Goal: Check status: Check status

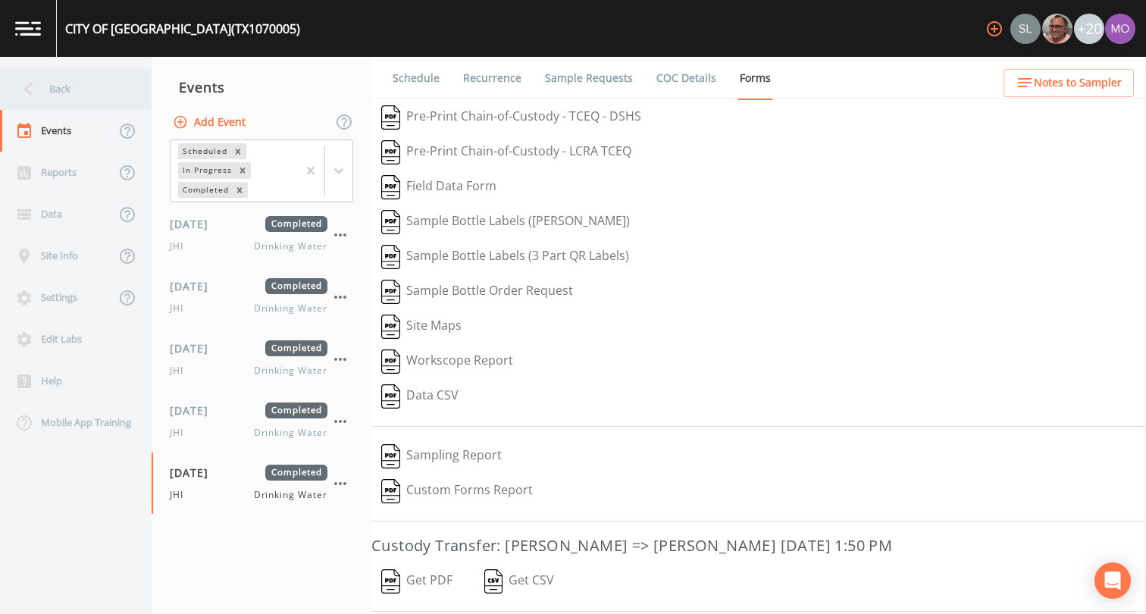
click at [49, 92] on div "Back" at bounding box center [68, 89] width 136 height 42
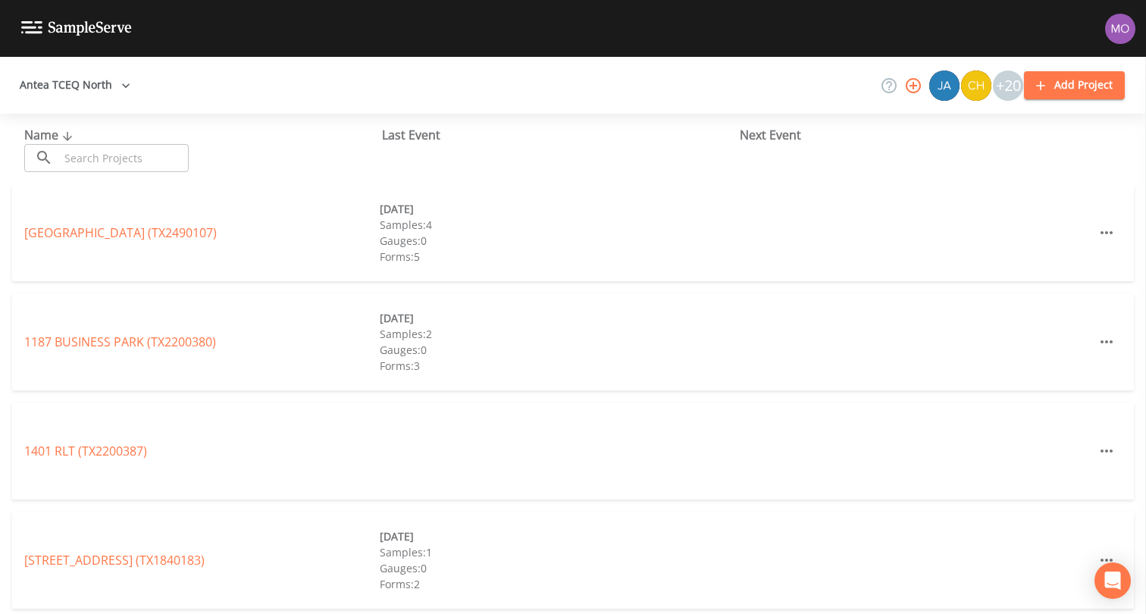
click at [123, 154] on input "text" at bounding box center [124, 158] width 130 height 28
paste input "TX1260008"
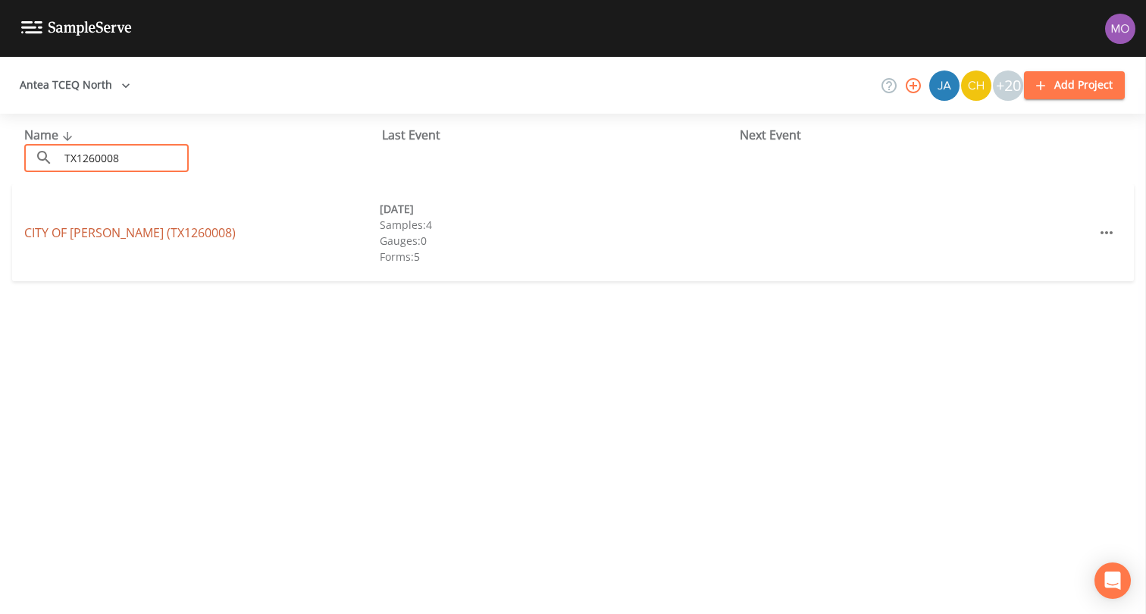
type input "TX1260008"
click at [85, 230] on link "CITY OF [GEOGRAPHIC_DATA] (TX1260008)" at bounding box center [129, 232] width 211 height 17
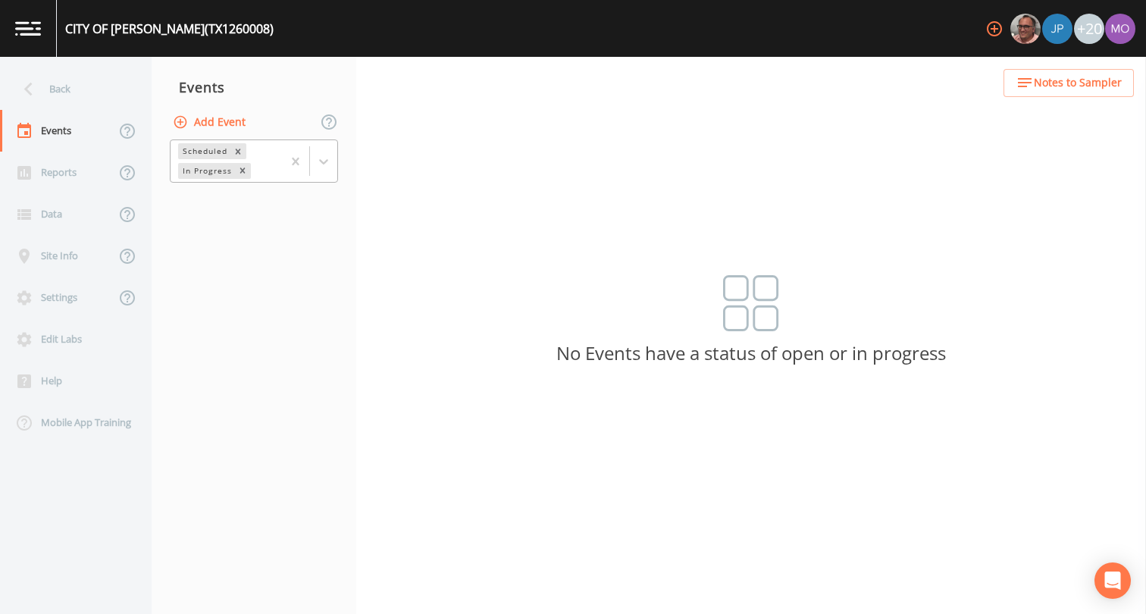
click at [217, 168] on div "In Progress" at bounding box center [206, 171] width 56 height 16
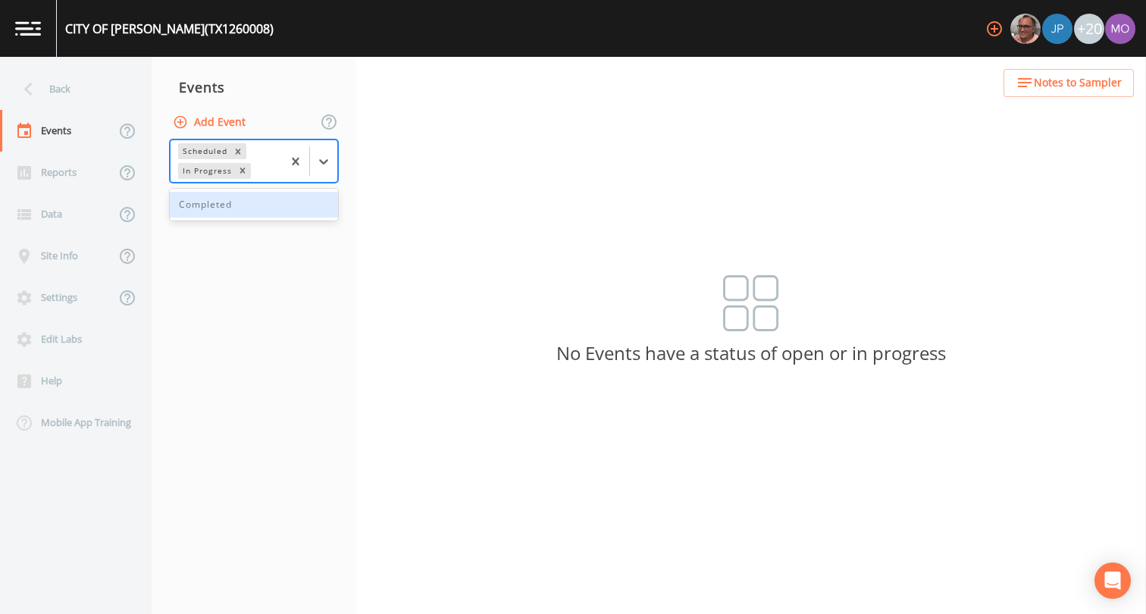
click at [218, 201] on div "Completed" at bounding box center [254, 205] width 168 height 26
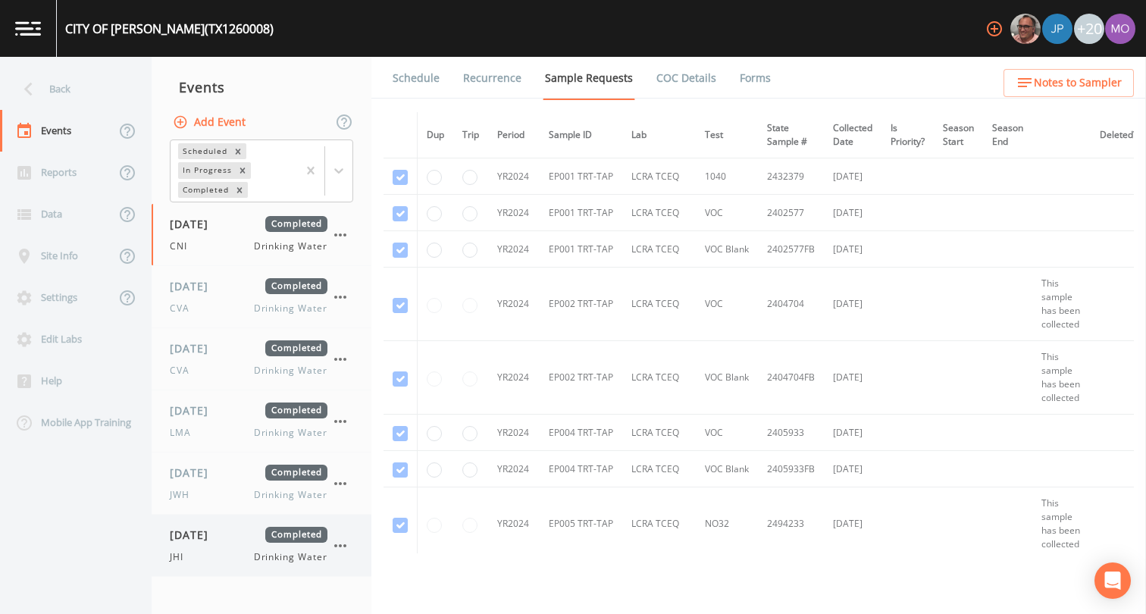
click at [219, 539] on span "[DATE]" at bounding box center [194, 535] width 49 height 16
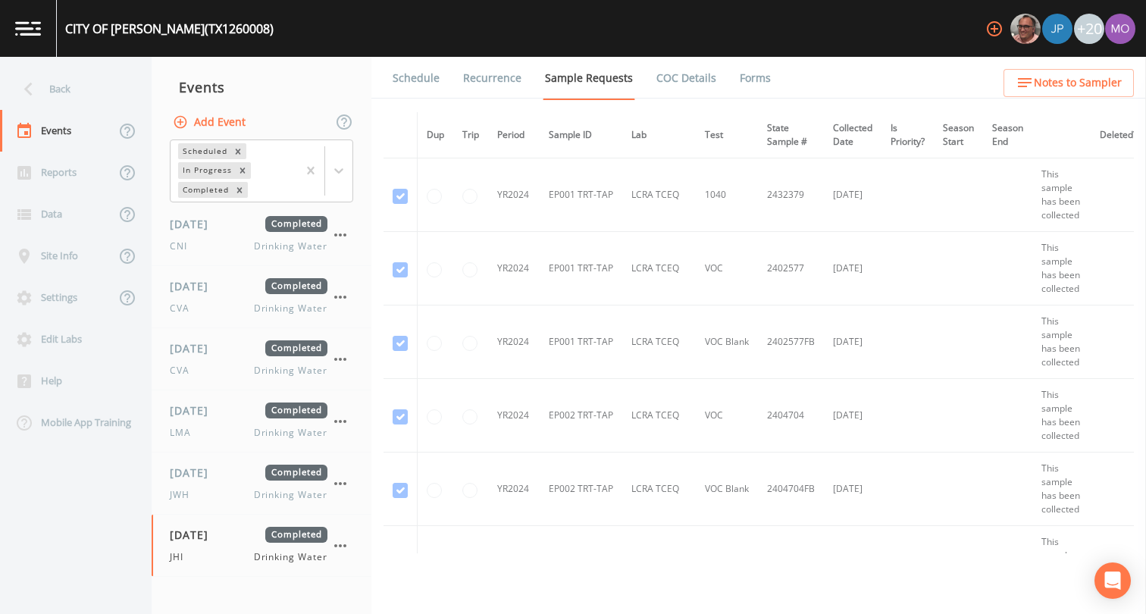
click at [747, 77] on link "Forms" at bounding box center [755, 78] width 36 height 42
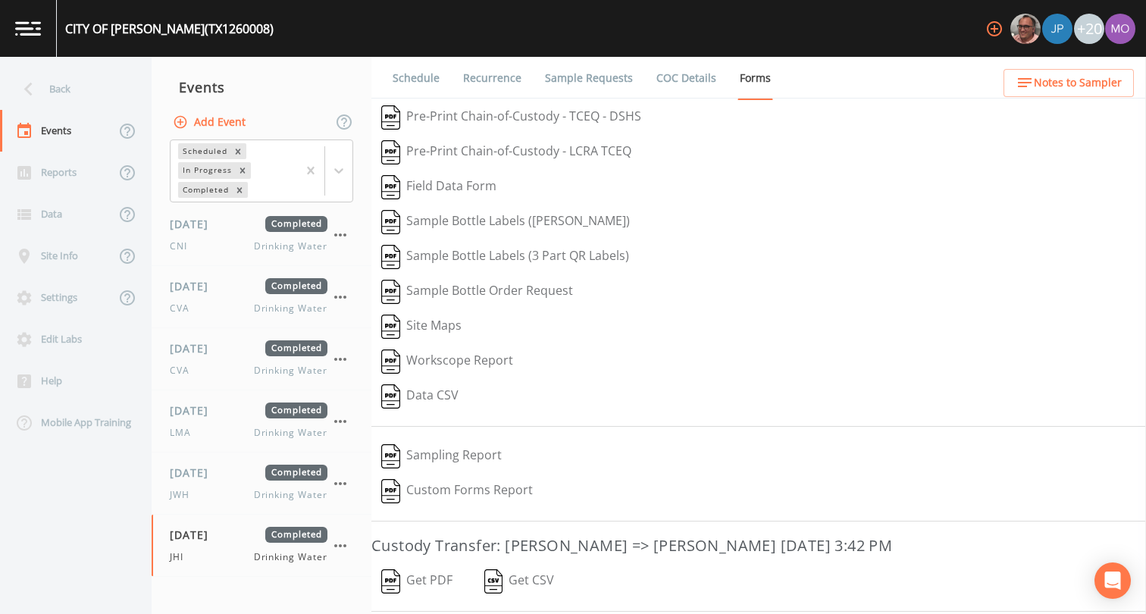
scroll to position [207, 0]
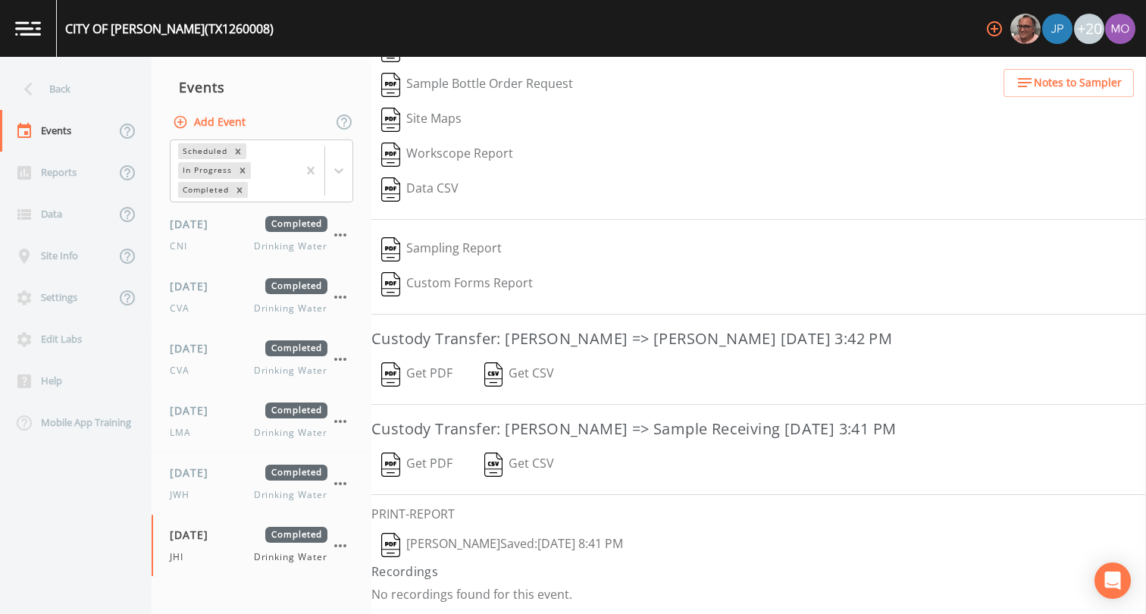
click at [393, 548] on img "button" at bounding box center [390, 545] width 19 height 24
click at [206, 480] on span "[DATE]" at bounding box center [194, 473] width 49 height 16
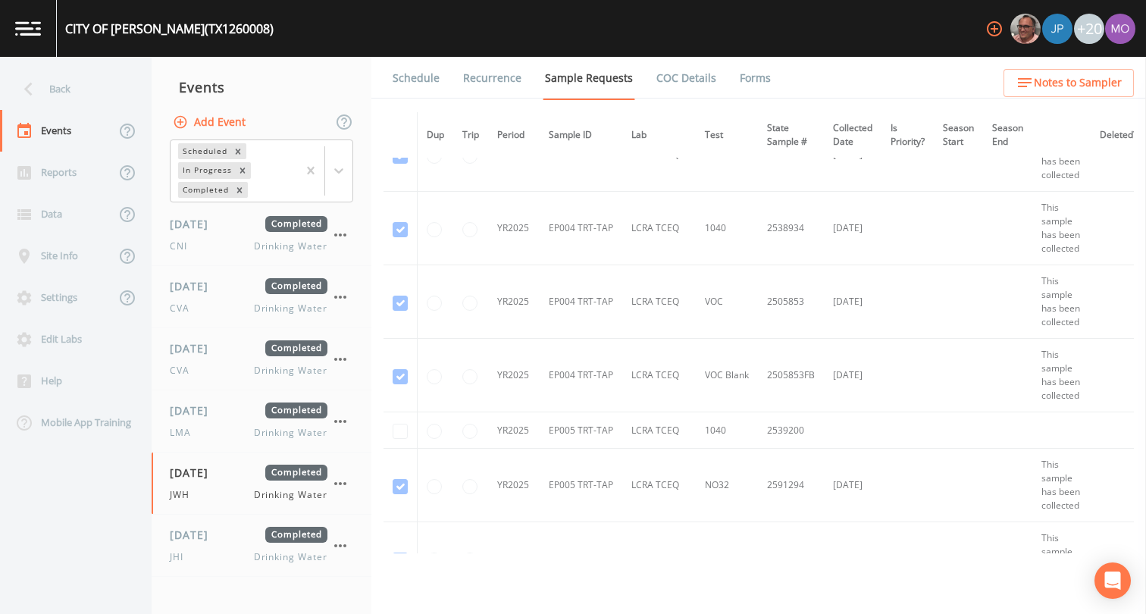
scroll to position [3330, 0]
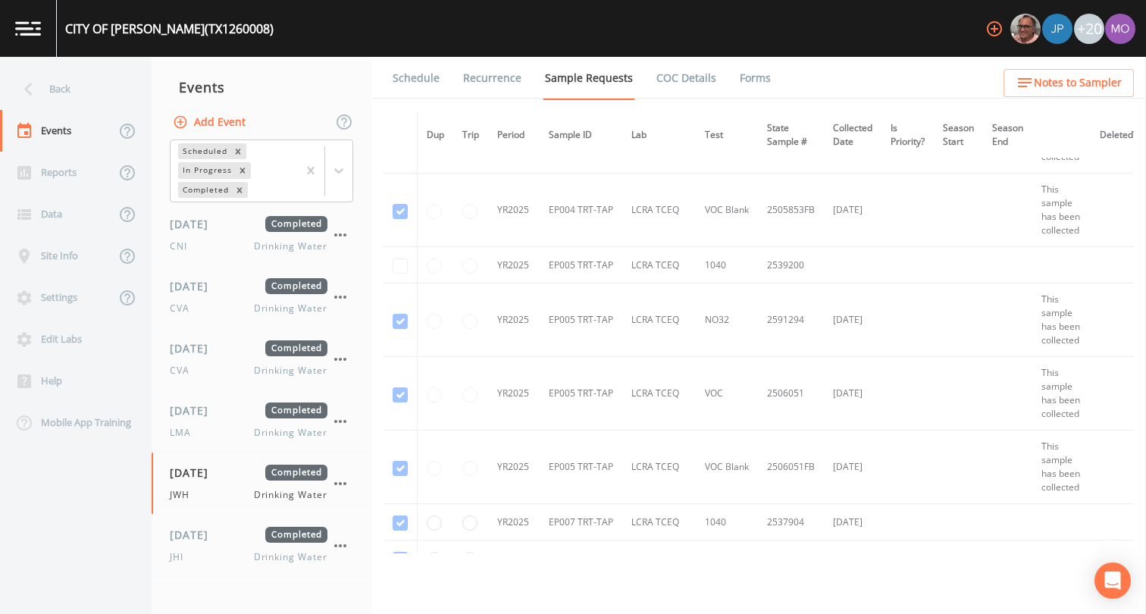
click at [745, 84] on link "Forms" at bounding box center [755, 78] width 36 height 42
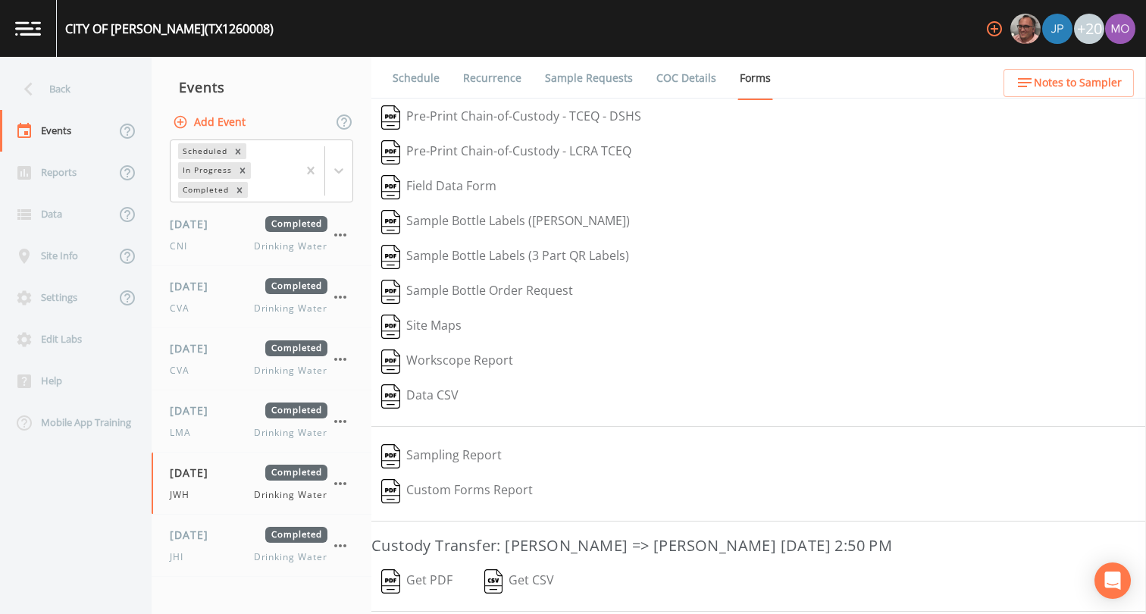
scroll to position [207, 0]
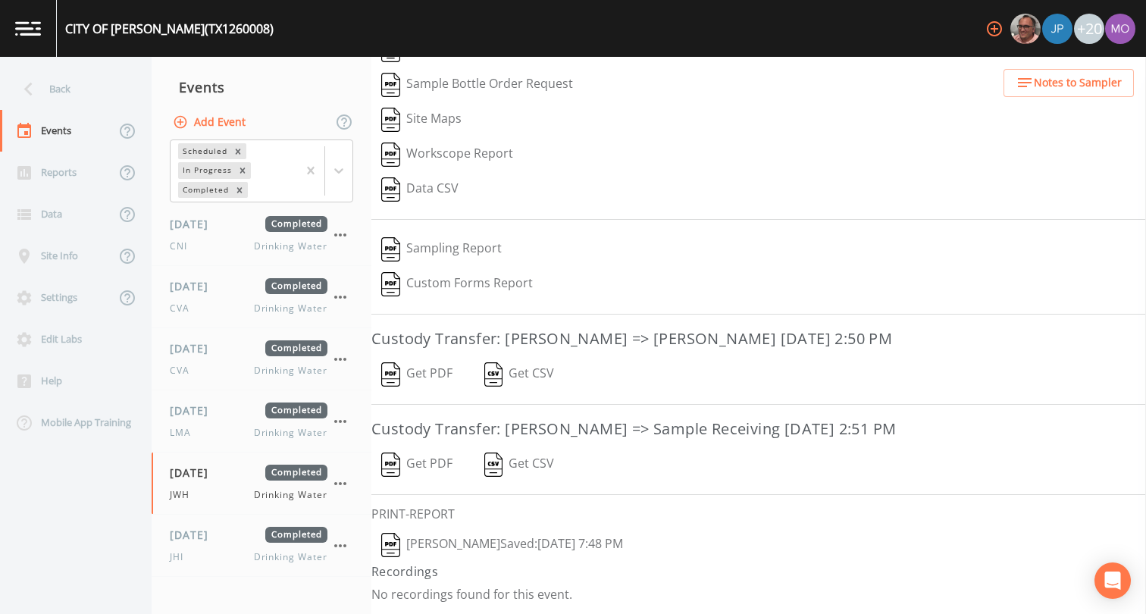
click at [400, 550] on button "[PERSON_NAME]  Saved: [DATE] 7:48 PM" at bounding box center [501, 545] width 261 height 35
